Goal: Navigation & Orientation: Go to known website

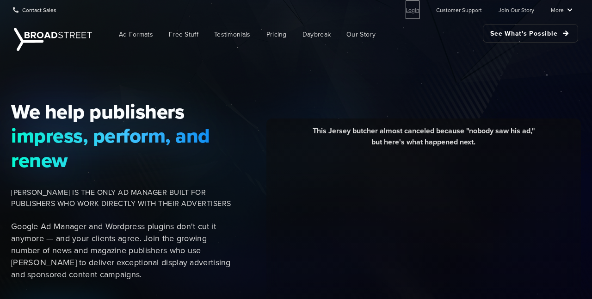
click at [418, 10] on link "Login" at bounding box center [412, 9] width 14 height 18
click at [419, 10] on link "Login" at bounding box center [412, 9] width 14 height 18
click at [416, 9] on link "Login" at bounding box center [412, 9] width 14 height 18
